Goal: Task Accomplishment & Management: Use online tool/utility

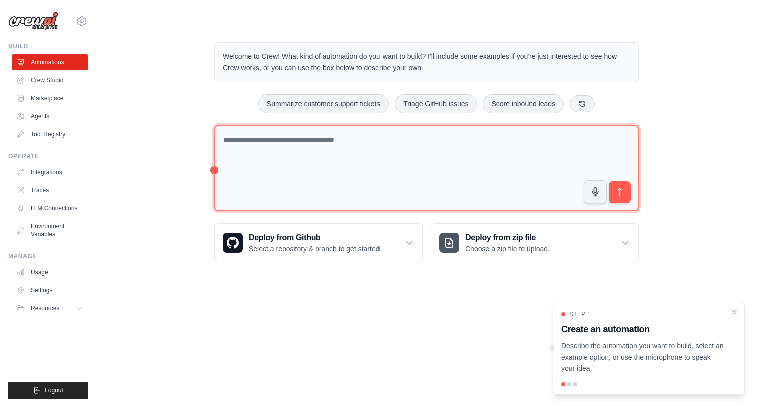
click at [302, 159] on textarea at bounding box center [426, 168] width 425 height 87
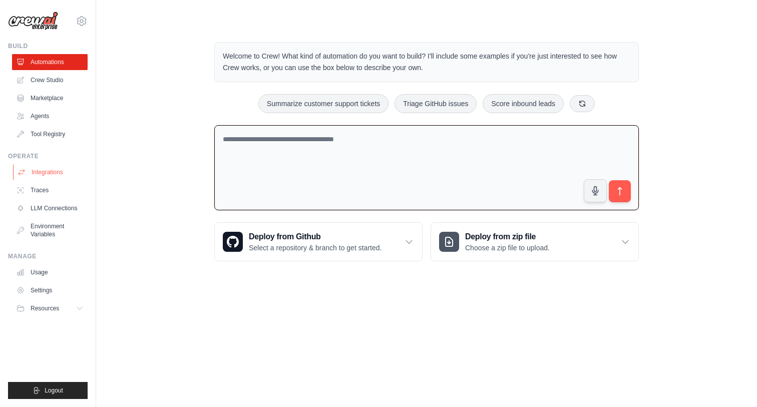
click at [44, 175] on link "Integrations" at bounding box center [51, 172] width 76 height 16
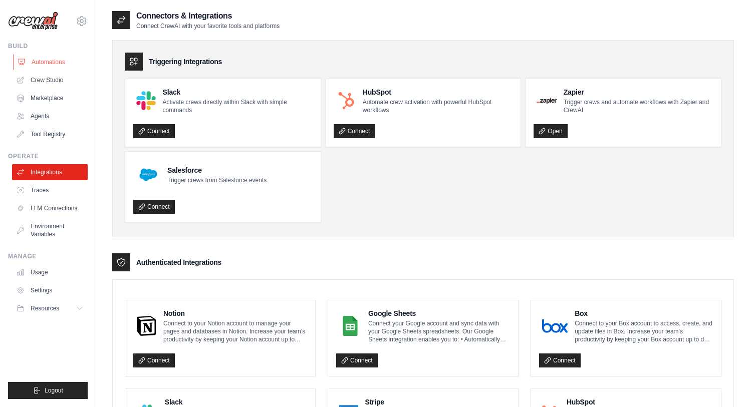
click at [40, 61] on link "Automations" at bounding box center [51, 62] width 76 height 16
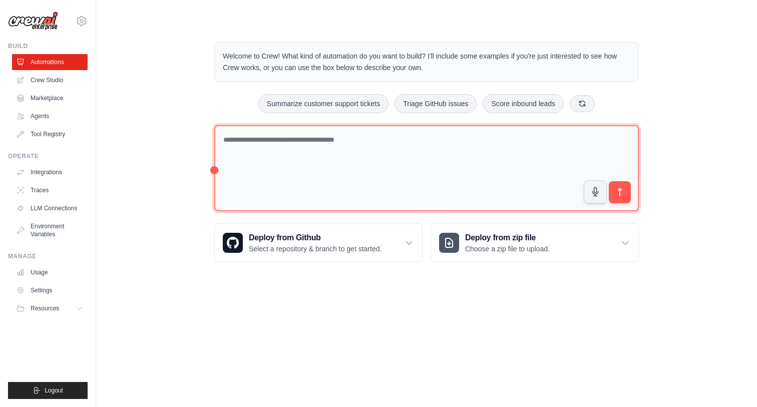
click at [243, 143] on textarea at bounding box center [426, 168] width 425 height 87
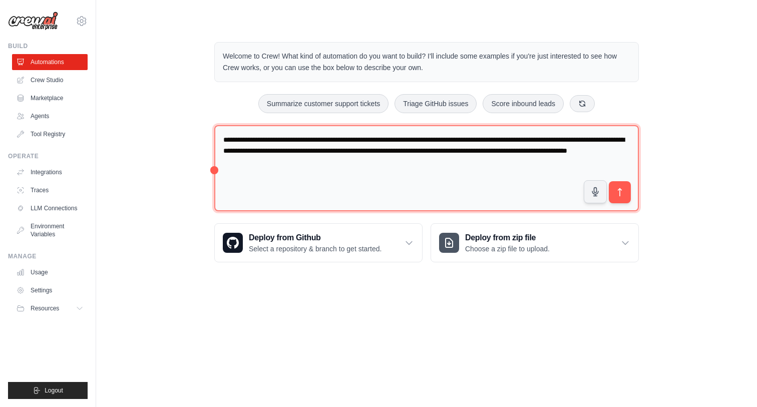
type textarea "**********"
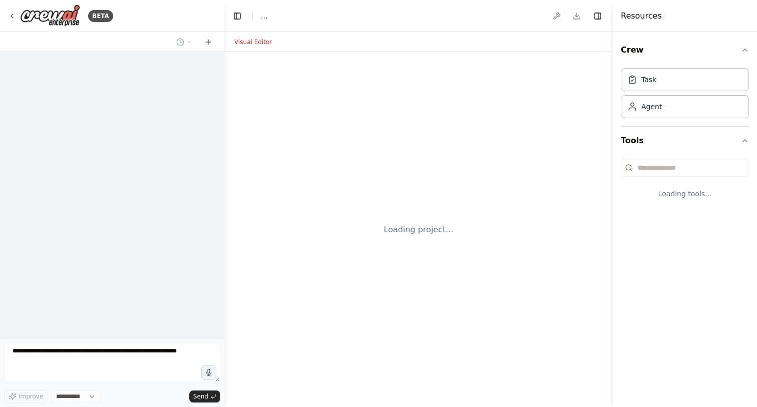
select select "****"
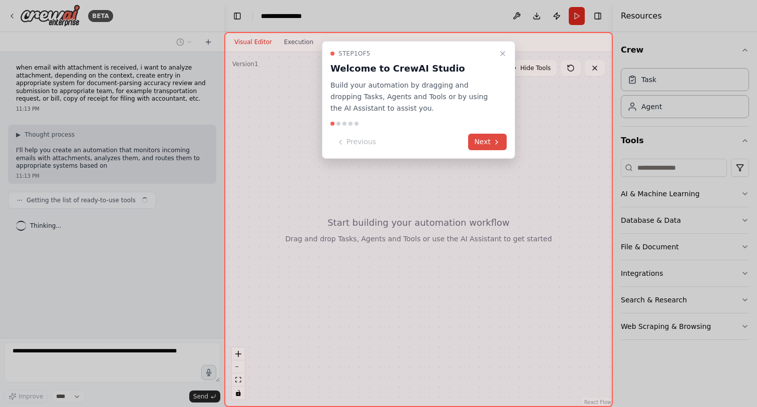
click at [484, 143] on button "Next" at bounding box center [487, 142] width 39 height 17
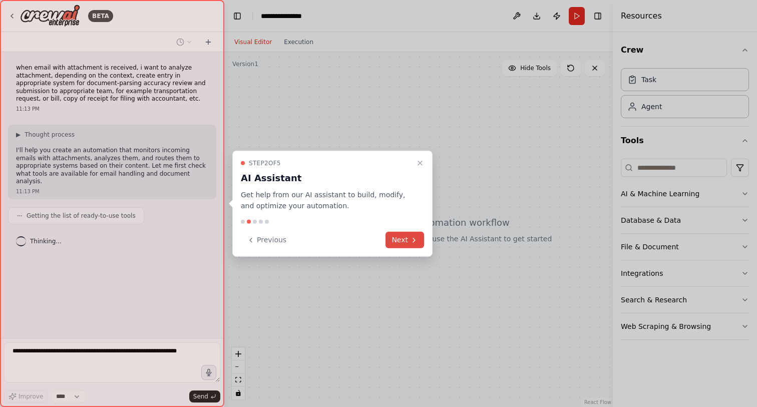
click at [405, 241] on button "Next" at bounding box center [405, 240] width 39 height 17
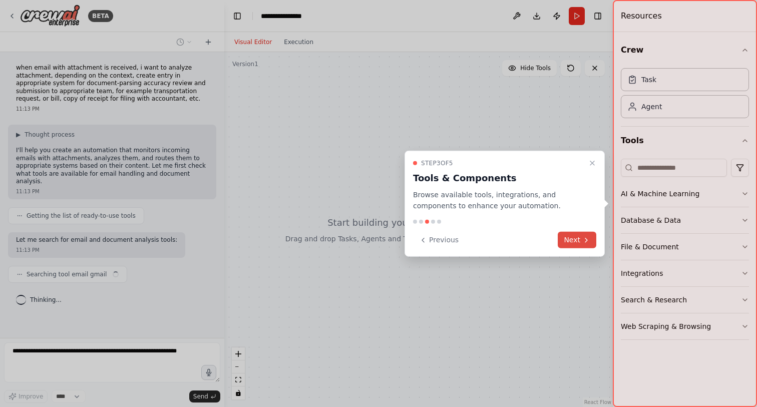
click at [584, 239] on icon at bounding box center [587, 240] width 8 height 8
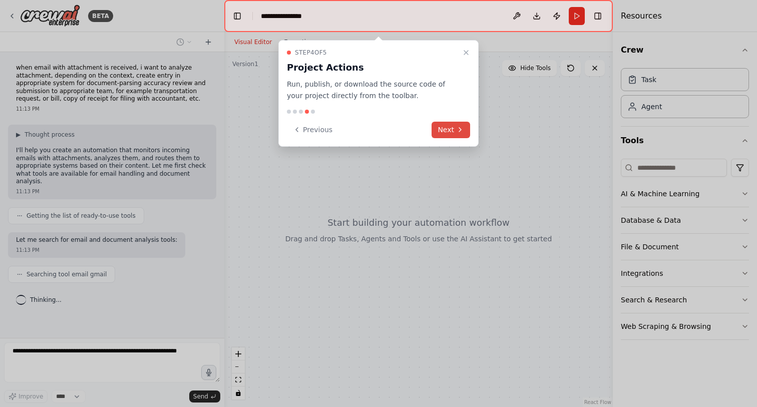
click at [441, 126] on button "Next" at bounding box center [451, 130] width 39 height 17
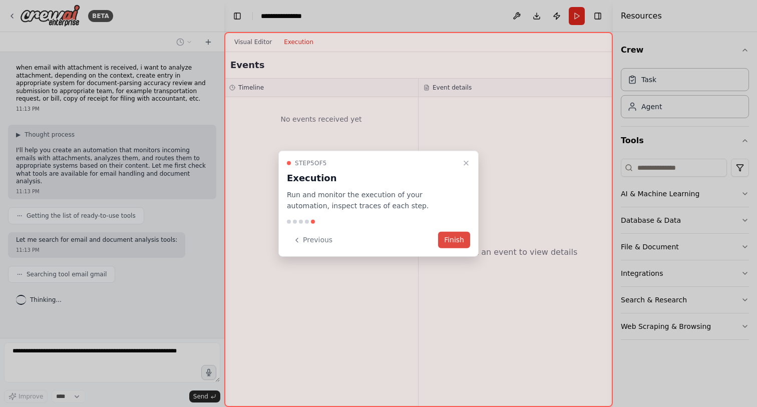
click at [459, 241] on button "Finish" at bounding box center [454, 240] width 32 height 17
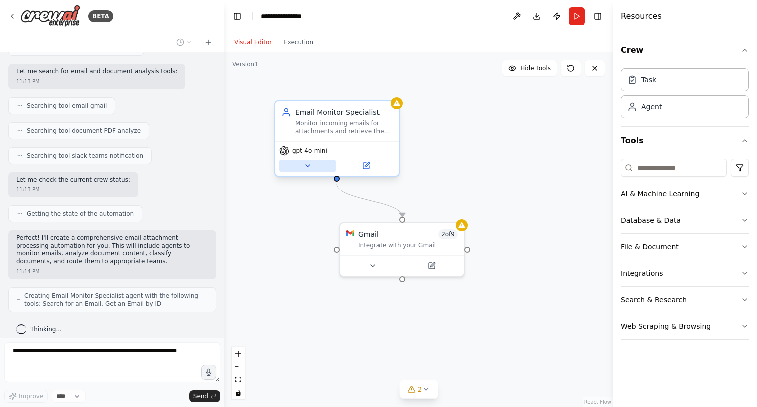
scroll to position [202, 0]
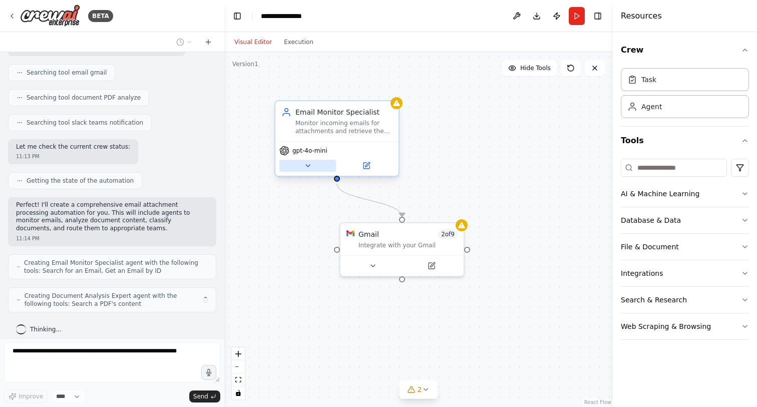
click at [310, 163] on icon at bounding box center [308, 166] width 8 height 8
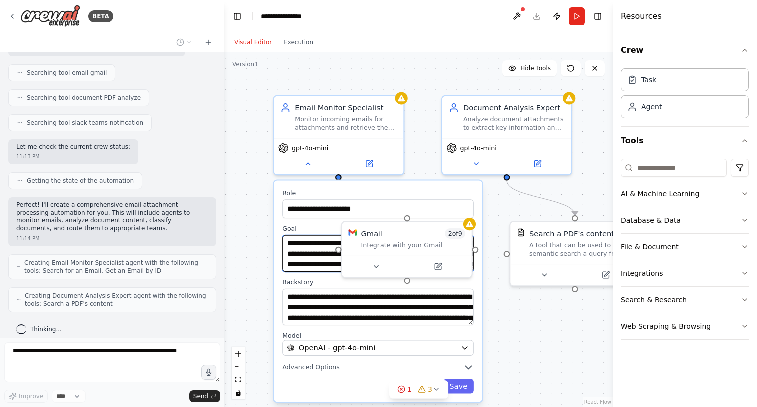
click at [300, 252] on textarea "**********" at bounding box center [378, 253] width 191 height 37
drag, startPoint x: 290, startPoint y: 244, endPoint x: 323, endPoint y: 289, distance: 55.5
click at [323, 289] on div "**********" at bounding box center [378, 292] width 208 height 222
click at [378, 263] on icon at bounding box center [376, 264] width 9 height 9
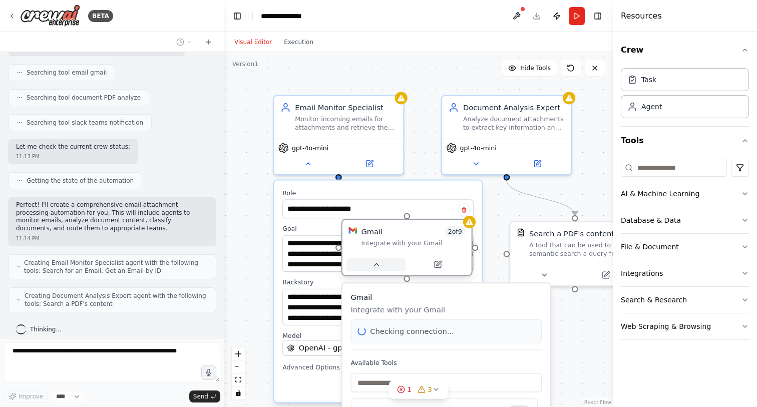
click at [377, 265] on icon at bounding box center [376, 264] width 9 height 9
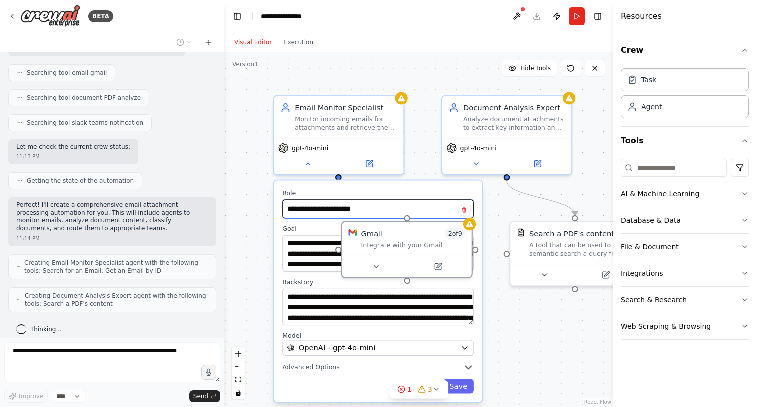
click at [363, 211] on input "**********" at bounding box center [378, 208] width 191 height 19
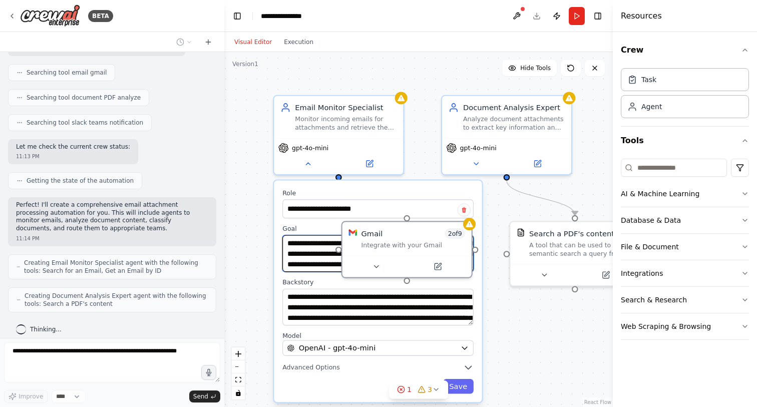
click at [312, 245] on textarea "**********" at bounding box center [378, 253] width 191 height 37
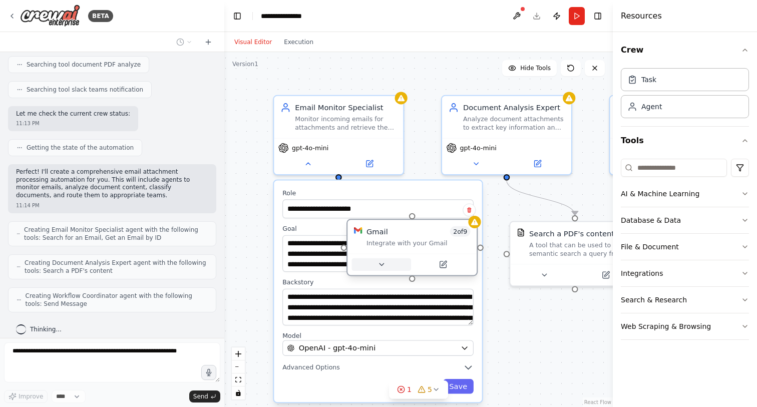
click at [374, 265] on button at bounding box center [382, 264] width 60 height 13
click at [518, 329] on div "**********" at bounding box center [418, 229] width 389 height 355
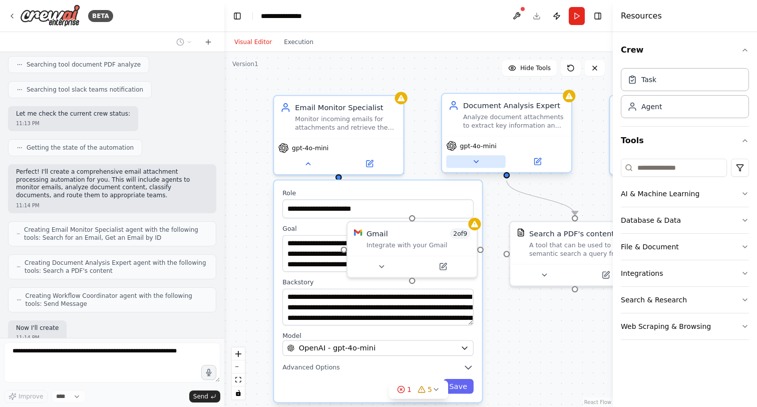
click at [481, 158] on button at bounding box center [476, 161] width 60 height 13
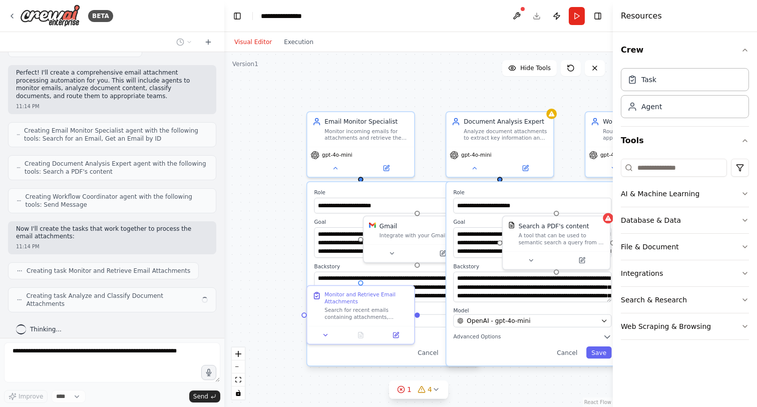
scroll to position [326, 0]
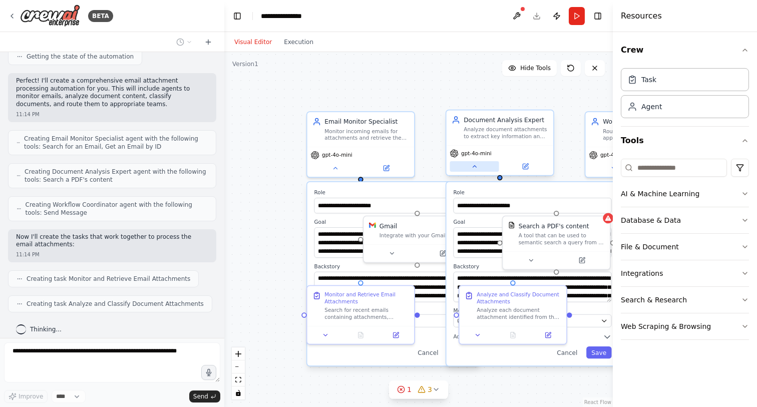
click at [476, 168] on icon at bounding box center [474, 166] width 7 height 7
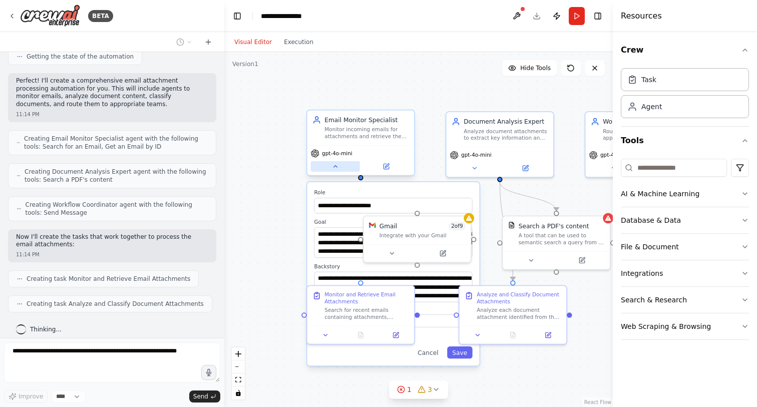
click at [339, 166] on button at bounding box center [335, 166] width 49 height 11
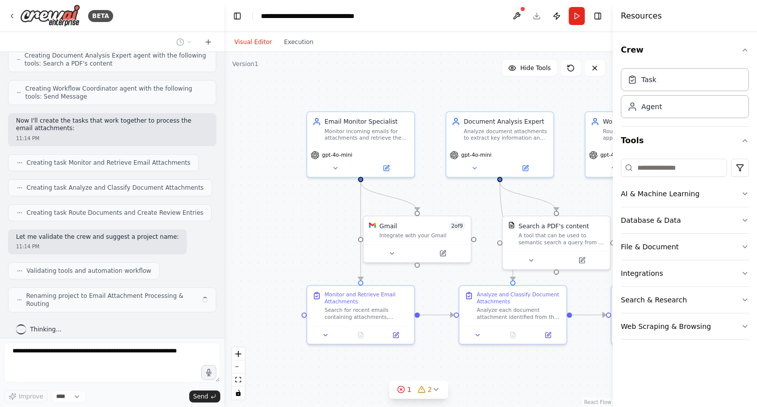
scroll to position [434, 0]
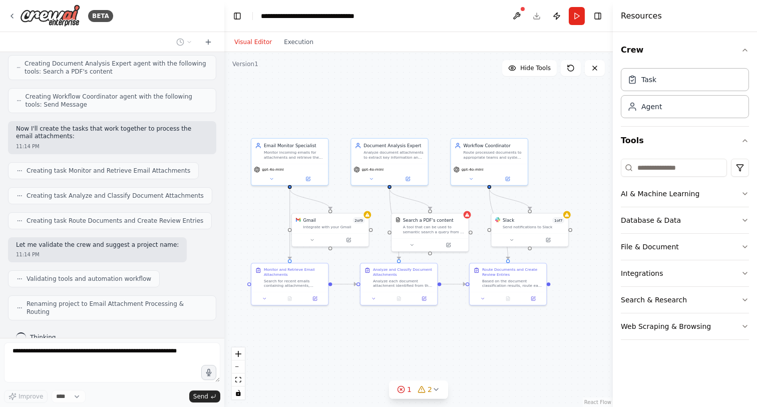
drag, startPoint x: 536, startPoint y: 352, endPoint x: 477, endPoint y: 334, distance: 62.4
click at [477, 334] on div ".deletable-edge-delete-btn { width: 20px; height: 20px; border: 0px solid #ffff…" at bounding box center [418, 229] width 389 height 355
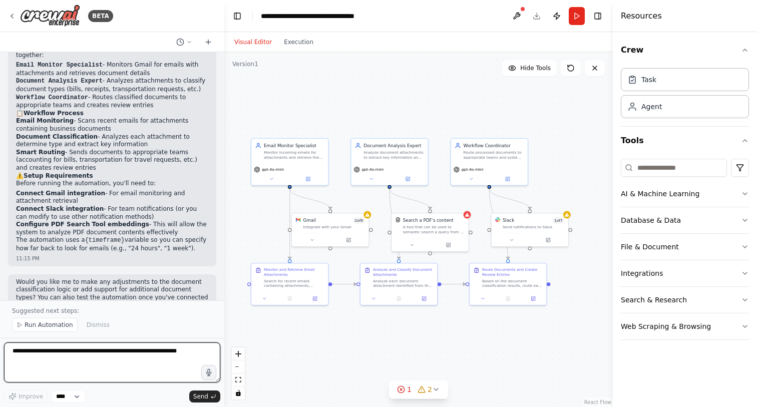
scroll to position [741, 0]
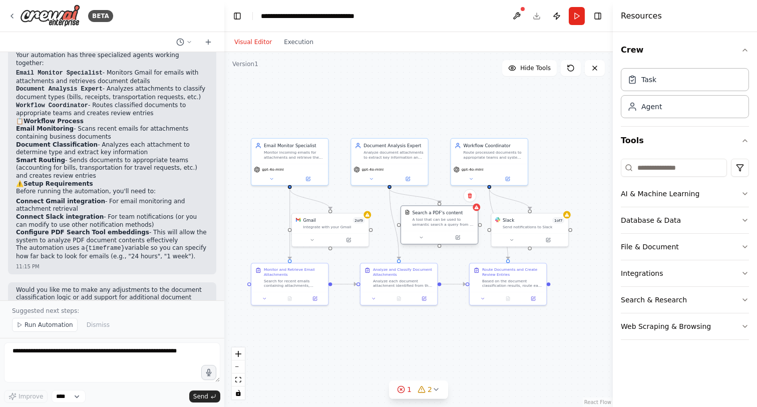
drag, startPoint x: 415, startPoint y: 228, endPoint x: 418, endPoint y: 222, distance: 6.7
click at [418, 222] on div "A tool that can be used to semantic search a query from a PDF's content." at bounding box center [443, 222] width 62 height 10
click at [424, 237] on button at bounding box center [421, 238] width 35 height 8
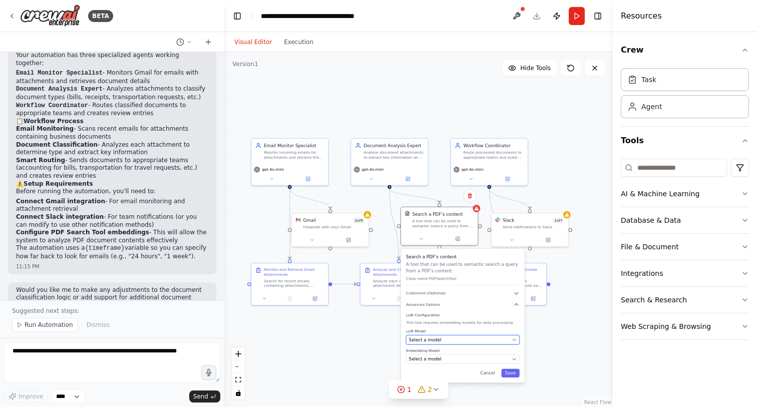
click at [451, 341] on div "Select a model" at bounding box center [459, 340] width 101 height 6
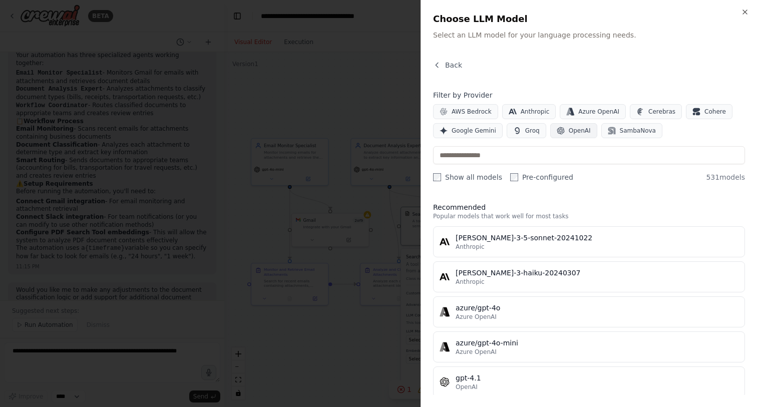
click at [577, 132] on span "OpenAI" at bounding box center [580, 131] width 22 height 8
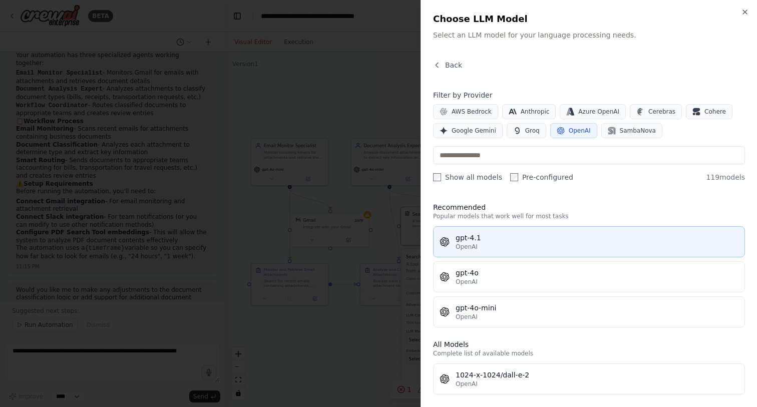
click at [479, 245] on div "OpenAI" at bounding box center [597, 247] width 283 height 8
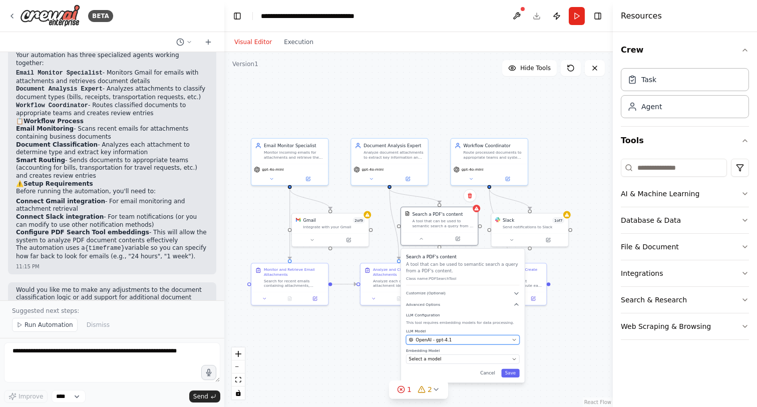
click at [452, 339] on div "OpenAI - gpt-4.1" at bounding box center [459, 340] width 101 height 6
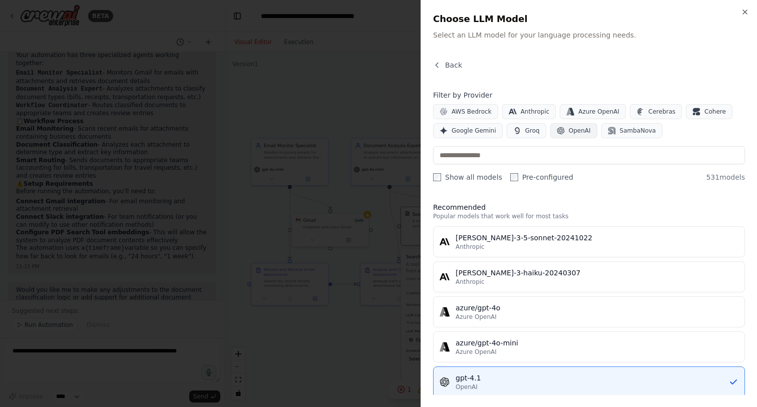
click at [578, 133] on span "OpenAI" at bounding box center [580, 131] width 22 height 8
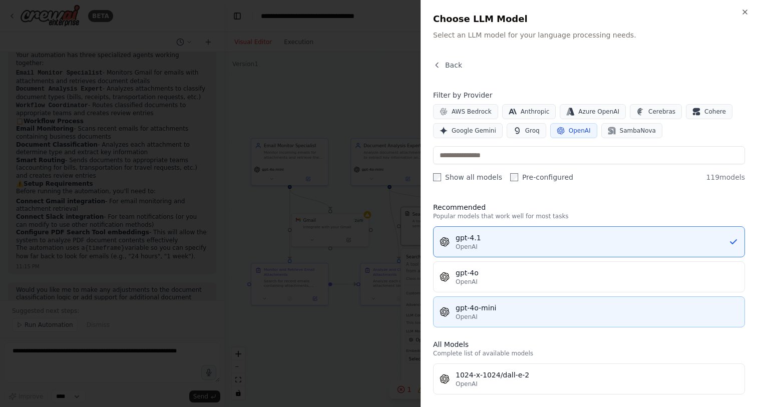
click at [475, 310] on div "gpt-4o-mini" at bounding box center [597, 308] width 283 height 10
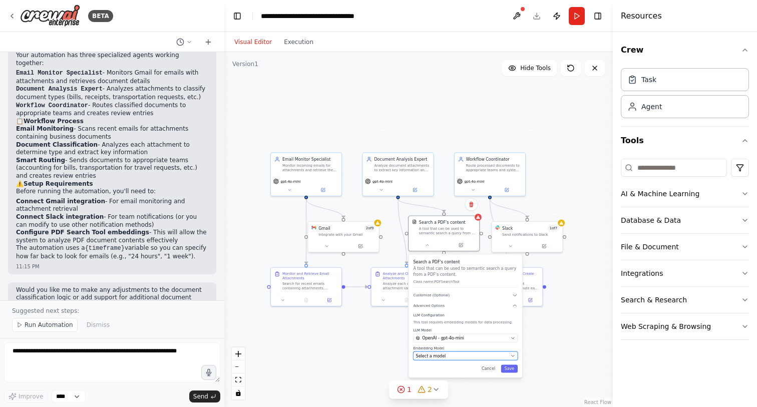
click at [453, 359] on button "Select a model" at bounding box center [465, 356] width 105 height 9
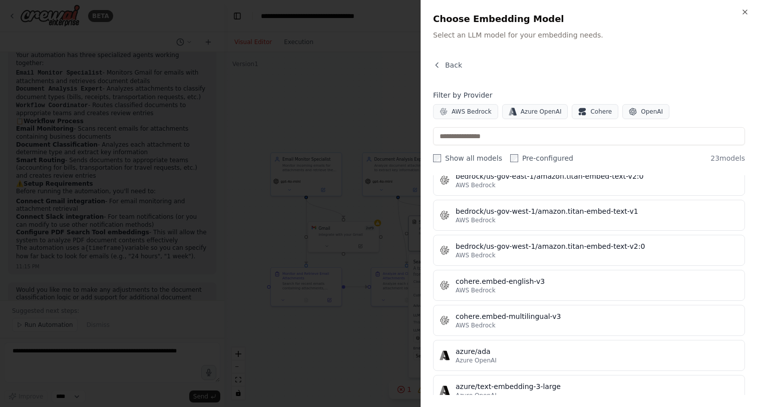
scroll to position [183, 0]
click at [636, 113] on button "OpenAI" at bounding box center [646, 111] width 47 height 15
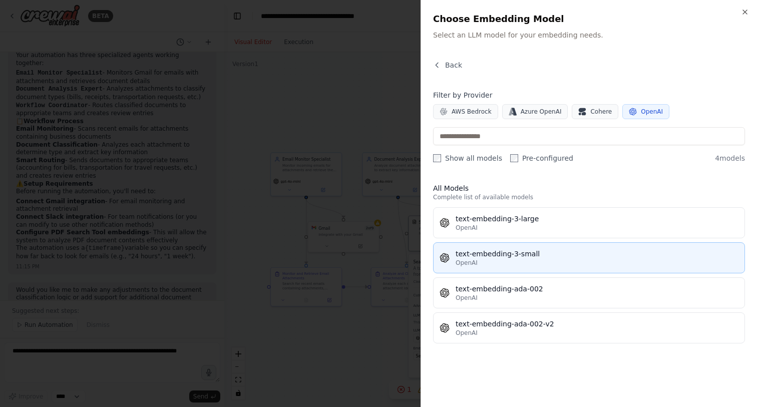
click at [510, 257] on div "text-embedding-3-small" at bounding box center [597, 254] width 283 height 10
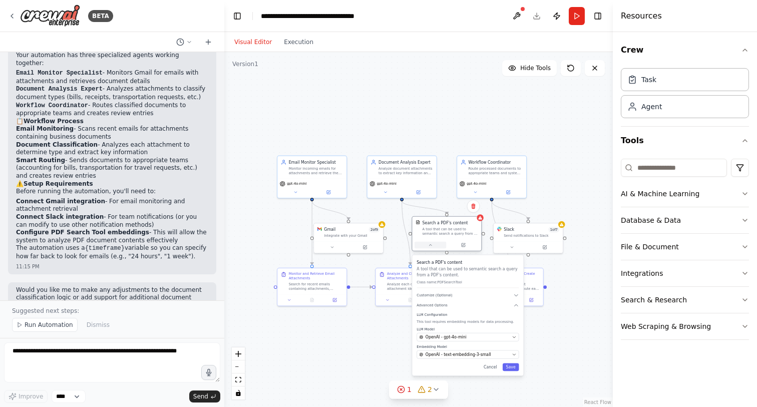
click at [434, 245] on button at bounding box center [431, 245] width 32 height 7
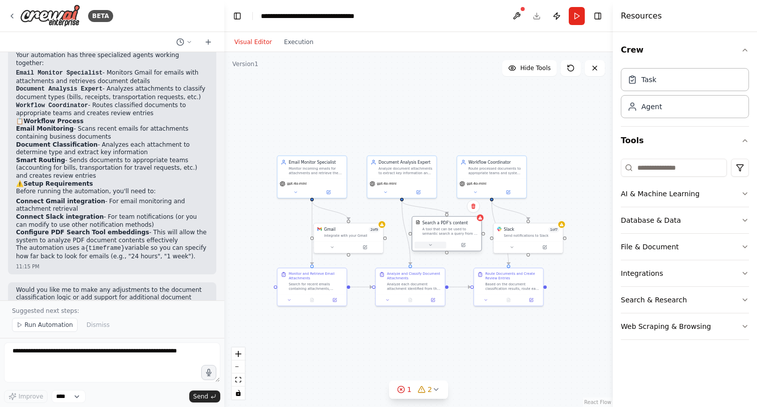
click at [429, 246] on icon at bounding box center [430, 245] width 5 height 5
click at [435, 249] on div at bounding box center [446, 245] width 69 height 12
click at [432, 247] on button at bounding box center [431, 245] width 32 height 7
click at [419, 175] on div "Document Analysis Expert Analyze document attachments to extract key informatio…" at bounding box center [402, 166] width 69 height 23
click at [393, 295] on div at bounding box center [410, 299] width 69 height 12
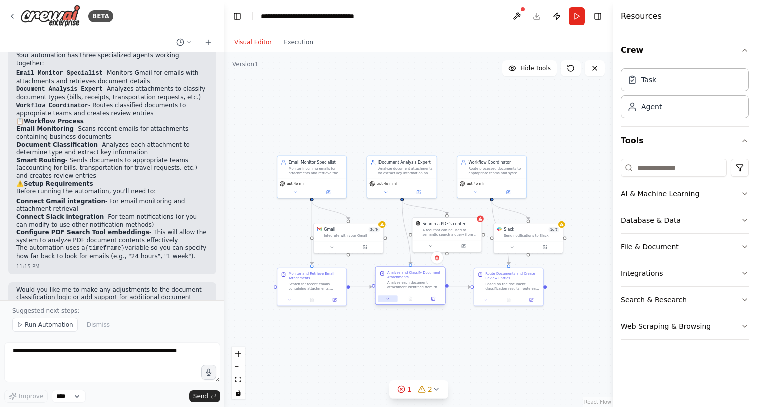
click at [392, 299] on button at bounding box center [388, 299] width 20 height 7
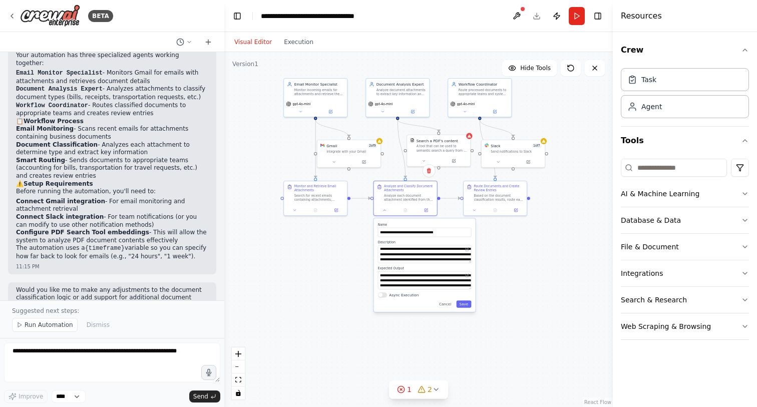
drag, startPoint x: 343, startPoint y: 316, endPoint x: 338, endPoint y: 227, distance: 88.8
click at [338, 227] on div ".deletable-edge-delete-btn { width: 20px; height: 20px; border: 0px solid #ffff…" at bounding box center [418, 229] width 389 height 355
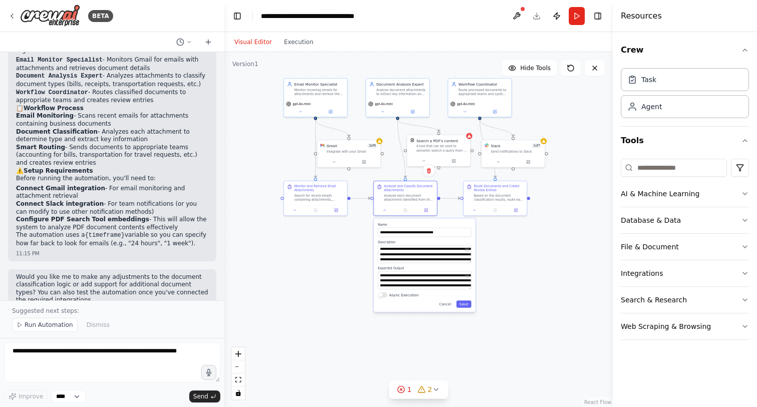
scroll to position [762, 0]
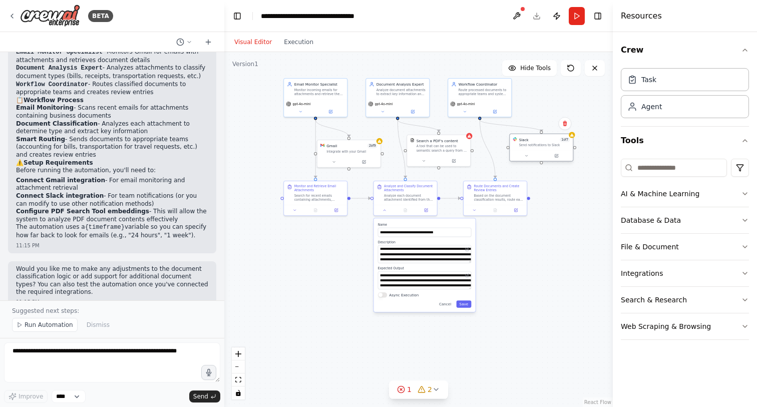
drag, startPoint x: 506, startPoint y: 144, endPoint x: 536, endPoint y: 137, distance: 30.9
click at [536, 137] on div "Slack 1 of 7" at bounding box center [544, 139] width 51 height 5
click at [528, 156] on button at bounding box center [526, 156] width 29 height 6
click at [472, 92] on div "Route processed documents to appropriate teams and systems based on classificat…" at bounding box center [484, 91] width 50 height 8
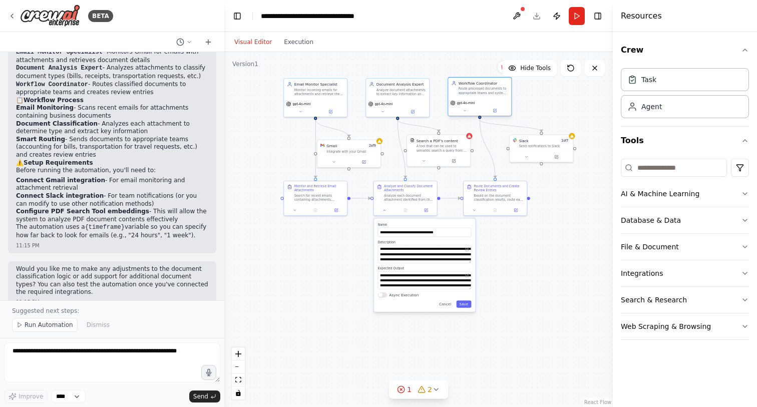
click at [472, 92] on div "Route processed documents to appropriate teams and systems based on classificat…" at bounding box center [484, 91] width 50 height 8
click at [469, 112] on button at bounding box center [464, 111] width 29 height 6
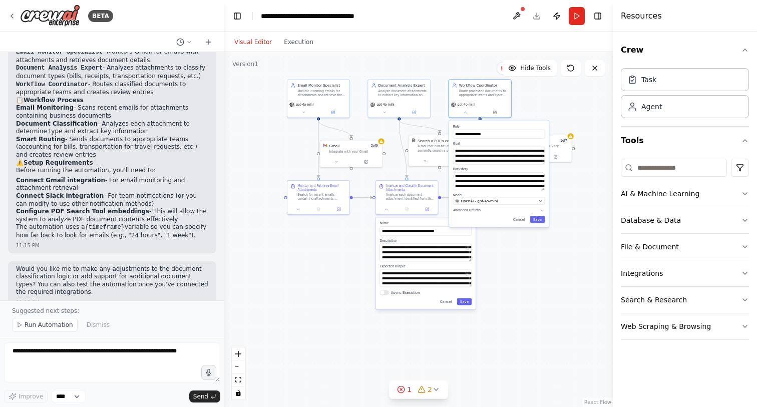
click at [324, 235] on div ".deletable-edge-delete-btn { width: 20px; height: 20px; border: 0px solid #ffff…" at bounding box center [418, 229] width 389 height 355
drag, startPoint x: 315, startPoint y: 192, endPoint x: 267, endPoint y: 170, distance: 52.4
click at [267, 170] on div "Monitor and Retrieve Email Attachments Search for recent emails containing atta…" at bounding box center [276, 171] width 49 height 17
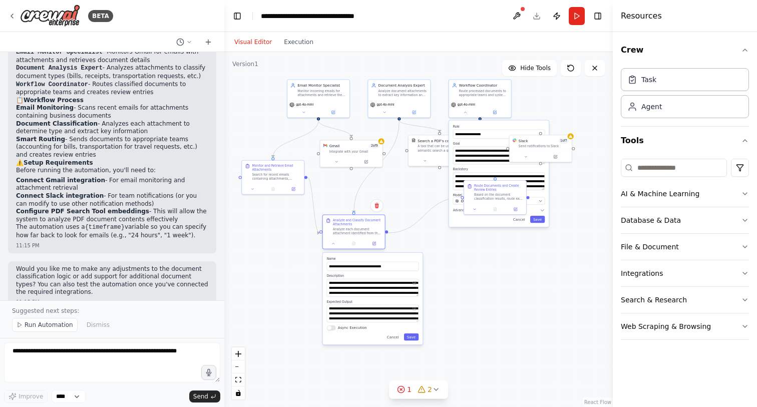
drag, startPoint x: 396, startPoint y: 187, endPoint x: 344, endPoint y: 224, distance: 63.2
click at [344, 224] on div "Analyze and Classify Document Attachments" at bounding box center [357, 222] width 49 height 8
click at [467, 112] on icon at bounding box center [465, 111] width 4 height 4
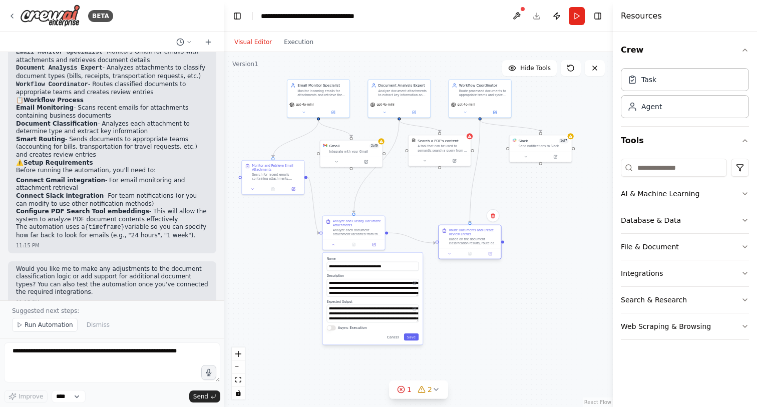
drag, startPoint x: 492, startPoint y: 191, endPoint x: 469, endPoint y: 238, distance: 52.2
click at [469, 238] on div "Route Documents and Create Review Entries Based on the document classification …" at bounding box center [473, 236] width 49 height 17
drag, startPoint x: 481, startPoint y: 91, endPoint x: 491, endPoint y: 179, distance: 88.7
click at [491, 179] on div "Route processed documents to appropriate teams and systems based on classificat…" at bounding box center [493, 178] width 49 height 8
drag, startPoint x: 546, startPoint y: 141, endPoint x: 509, endPoint y: 202, distance: 71.0
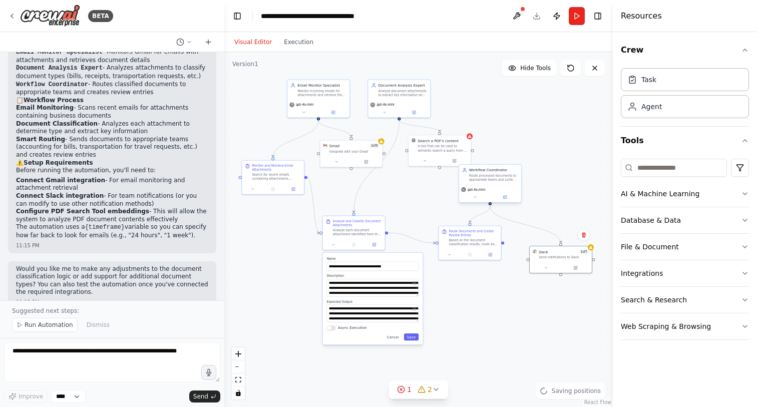
click at [563, 250] on div "Slack 1 of 7" at bounding box center [564, 251] width 50 height 5
drag, startPoint x: 496, startPoint y: 173, endPoint x: 543, endPoint y: 161, distance: 48.7
click at [543, 161] on div "Workflow Coordinator Route processed documents to appropriate teams and systems…" at bounding box center [539, 165] width 49 height 14
drag, startPoint x: 473, startPoint y: 235, endPoint x: 480, endPoint y: 249, distance: 15.9
click at [480, 249] on div "Route Documents and Create Review Entries" at bounding box center [478, 247] width 49 height 8
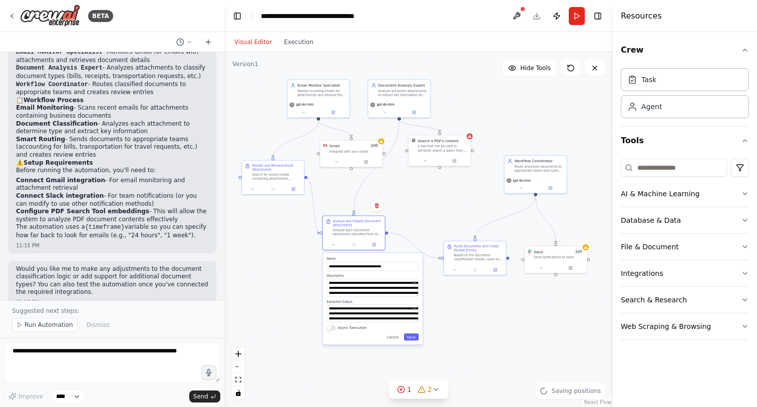
click at [378, 258] on label "Name" at bounding box center [373, 259] width 92 height 4
click at [332, 245] on icon at bounding box center [334, 244] width 4 height 4
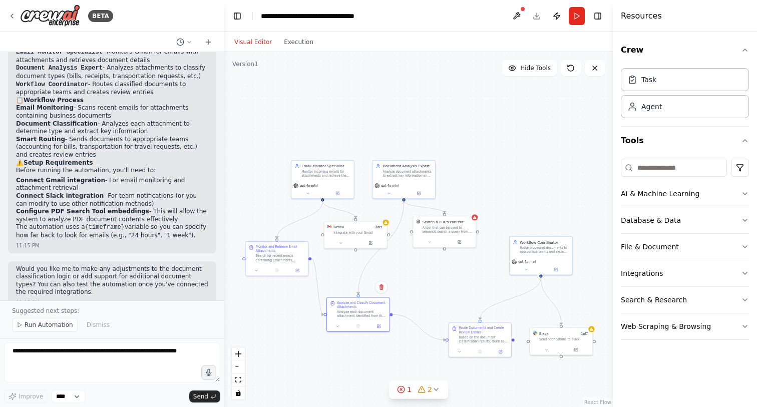
drag, startPoint x: 496, startPoint y: 106, endPoint x: 458, endPoint y: 180, distance: 83.6
click at [499, 188] on div ".deletable-edge-delete-btn { width: 20px; height: 20px; border: 0px solid #ffff…" at bounding box center [418, 229] width 389 height 355
drag, startPoint x: 399, startPoint y: 174, endPoint x: 457, endPoint y: 127, distance: 74.8
click at [457, 127] on div "Analyze document attachments to extract key information and classify their type…" at bounding box center [466, 129] width 49 height 8
drag, startPoint x: 436, startPoint y: 222, endPoint x: 489, endPoint y: 198, distance: 58.0
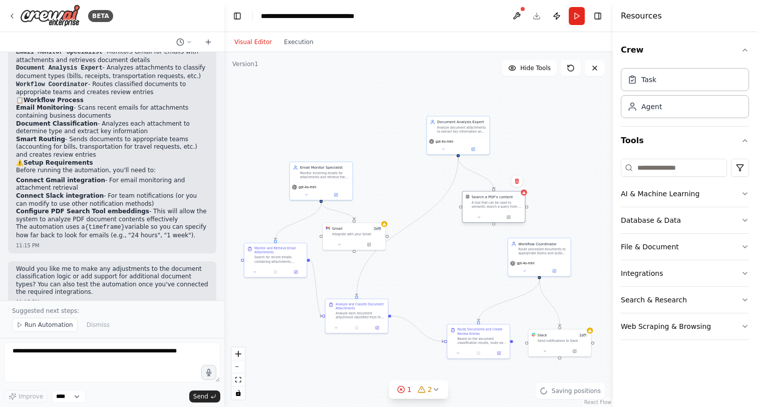
click at [489, 198] on div "Search a PDF's content" at bounding box center [492, 197] width 41 height 5
drag, startPoint x: 320, startPoint y: 169, endPoint x: 297, endPoint y: 123, distance: 50.8
click at [297, 123] on div "Email Monitor Specialist" at bounding box center [304, 121] width 49 height 5
click at [238, 381] on icon "fit view" at bounding box center [238, 380] width 6 height 6
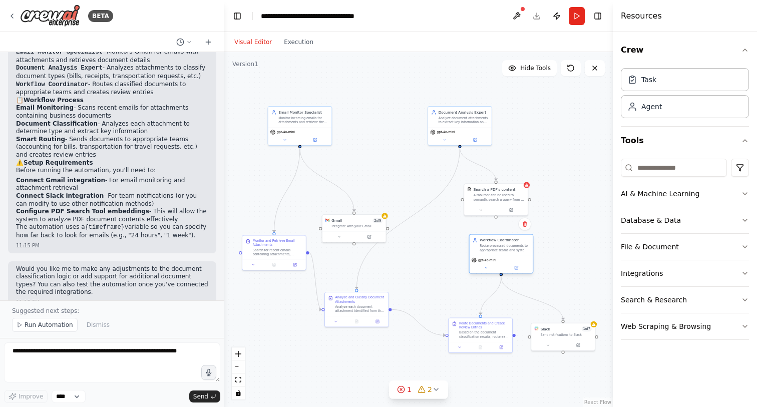
drag, startPoint x: 537, startPoint y: 234, endPoint x: 493, endPoint y: 237, distance: 44.1
click at [493, 237] on div "Workflow Coordinator Route processed documents to appropriate teams and systems…" at bounding box center [502, 245] width 64 height 21
drag, startPoint x: 474, startPoint y: 326, endPoint x: 450, endPoint y: 330, distance: 23.8
click at [450, 330] on div "Route Documents and Create Review Entries" at bounding box center [458, 330] width 50 height 8
drag, startPoint x: 557, startPoint y: 331, endPoint x: 534, endPoint y: 332, distance: 22.6
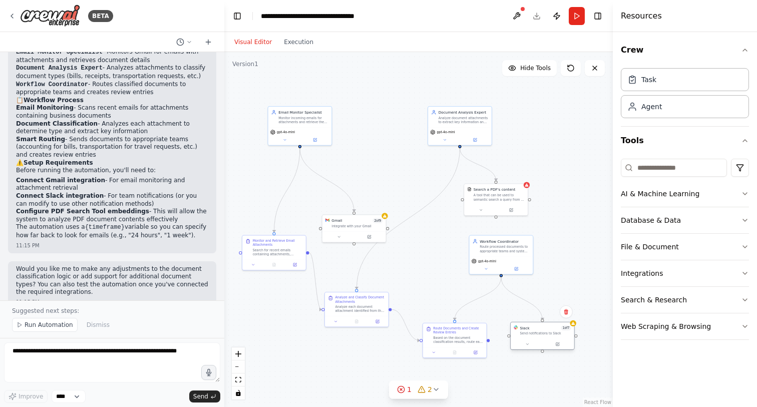
click at [534, 332] on div "Slack 1 of 7 Send notifications to Slack" at bounding box center [545, 331] width 51 height 11
drag, startPoint x: 361, startPoint y: 225, endPoint x: 347, endPoint y: 188, distance: 40.3
click at [347, 188] on div "Integrate with your Gmail" at bounding box center [344, 189] width 51 height 4
drag, startPoint x: 461, startPoint y: 116, endPoint x: 411, endPoint y: 108, distance: 51.2
click at [411, 108] on div "Document Analysis Expert Analyze document attachments to extract key informatio…" at bounding box center [412, 111] width 50 height 15
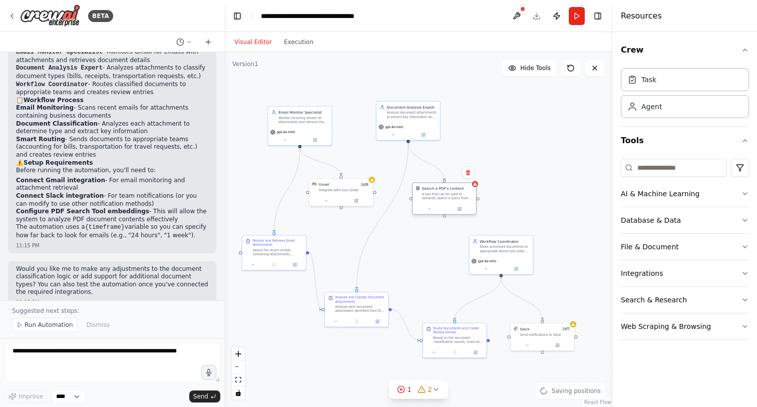
drag, startPoint x: 506, startPoint y: 191, endPoint x: 453, endPoint y: 189, distance: 53.6
click at [453, 189] on div "Search a PDF's content" at bounding box center [443, 188] width 42 height 5
click at [456, 190] on div "Search a PDF's content" at bounding box center [443, 188] width 42 height 5
click at [643, 247] on button "File & Document" at bounding box center [685, 247] width 128 height 26
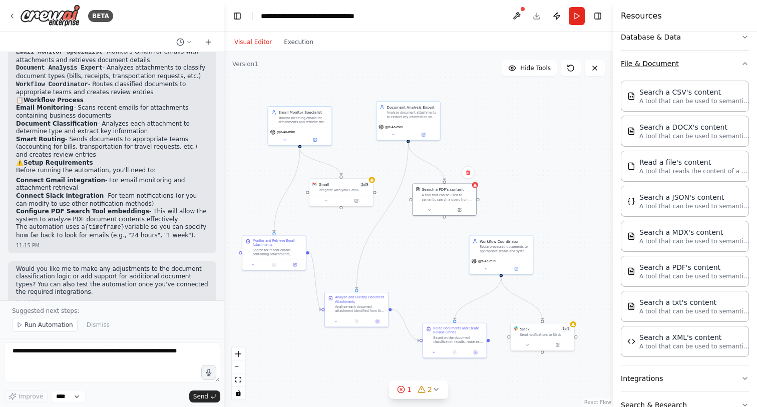
scroll to position [195, 0]
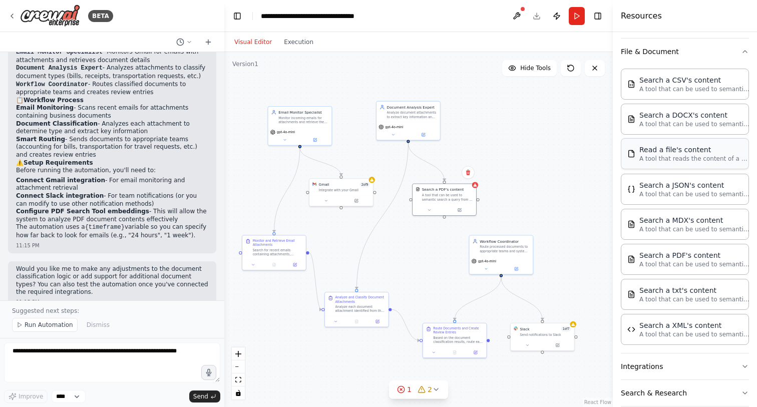
click at [664, 154] on div "Read a file's content" at bounding box center [695, 150] width 110 height 10
click at [552, 109] on div "Read a file's content A tool that reads the content of a file. To use this tool…" at bounding box center [540, 111] width 51 height 15
click at [522, 130] on div at bounding box center [538, 126] width 64 height 11
click at [523, 127] on icon at bounding box center [522, 127] width 4 height 4
click at [560, 87] on icon at bounding box center [561, 90] width 6 height 6
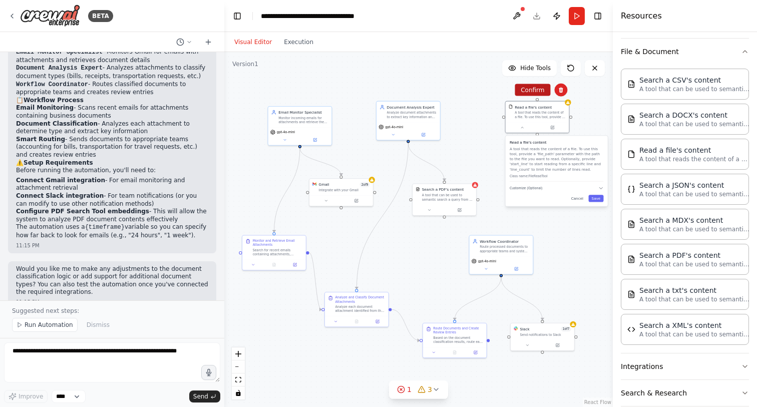
click at [542, 93] on button "Confirm" at bounding box center [533, 90] width 36 height 12
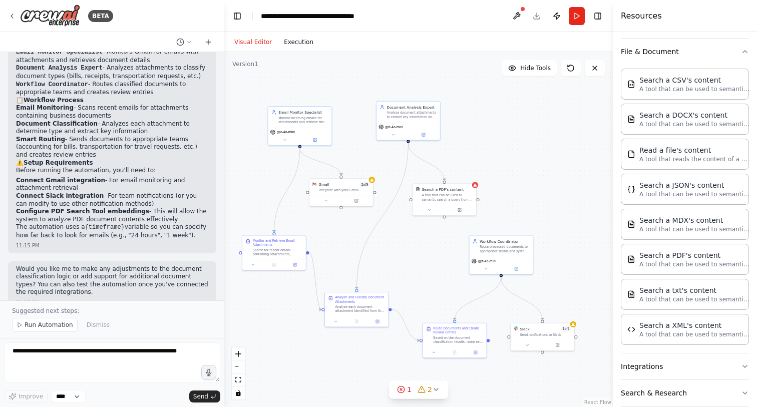
click at [298, 45] on button "Execution" at bounding box center [299, 42] width 42 height 12
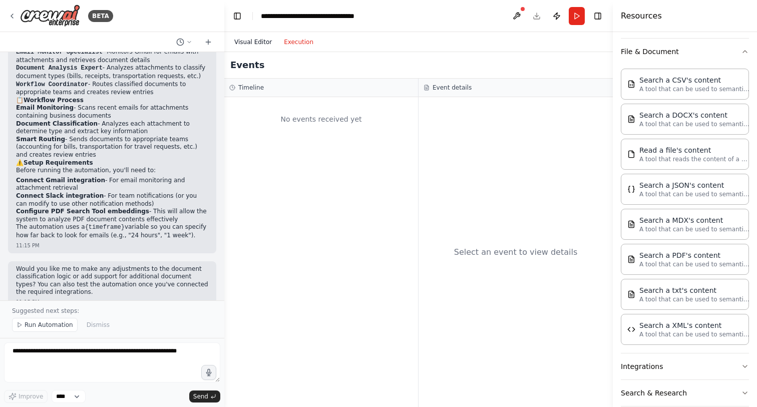
click at [252, 38] on button "Visual Editor" at bounding box center [253, 42] width 50 height 12
